Goal: Information Seeking & Learning: Learn about a topic

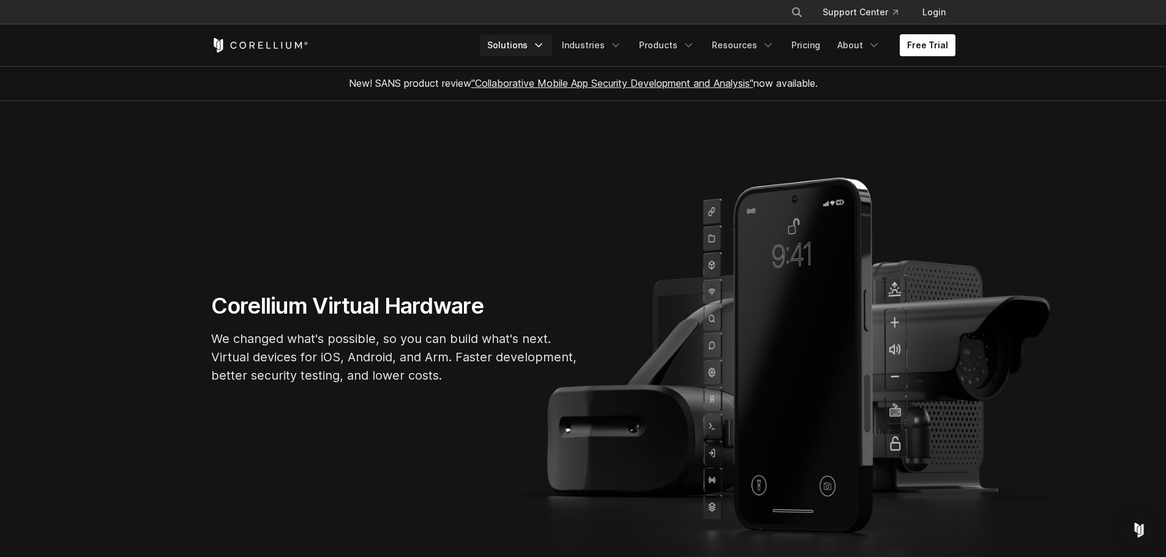
click at [529, 48] on link "Solutions" at bounding box center [516, 45] width 72 height 22
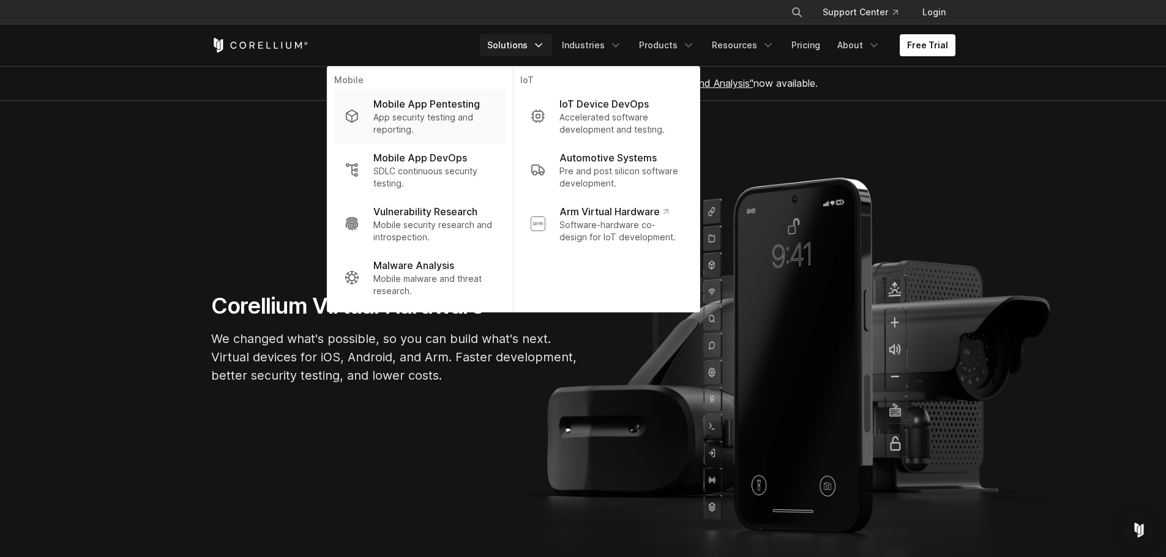
click at [485, 122] on p "App security testing and reporting." at bounding box center [434, 123] width 122 height 24
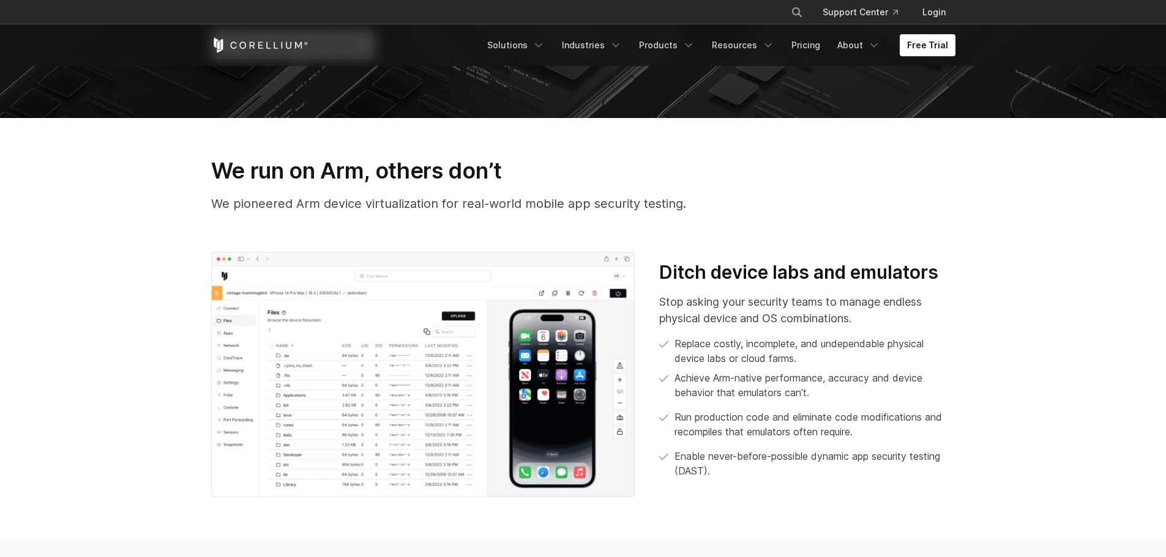
scroll to position [551, 0]
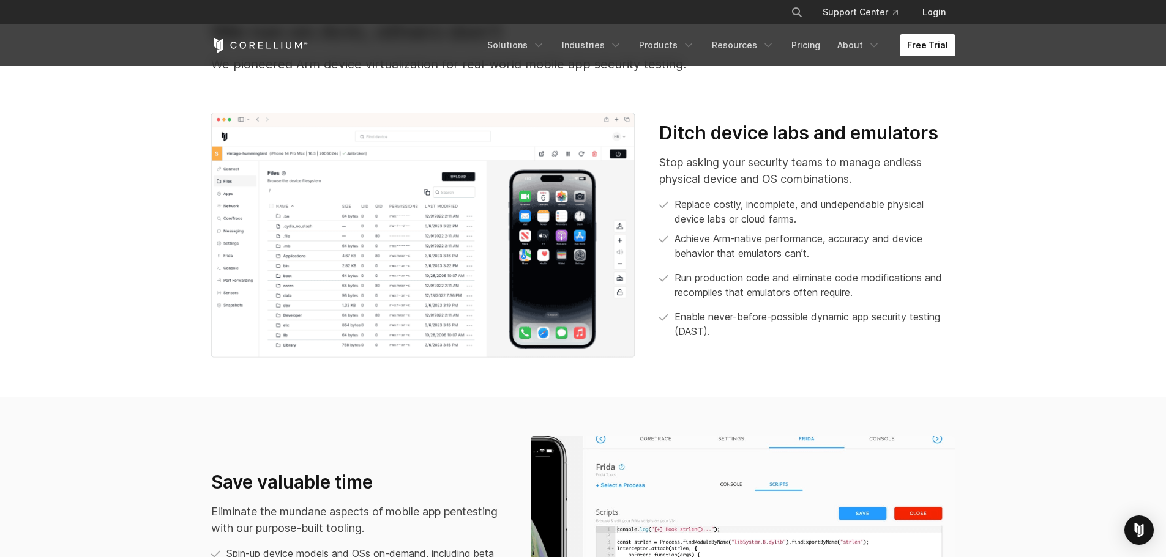
click at [540, 291] on img at bounding box center [423, 236] width 424 height 246
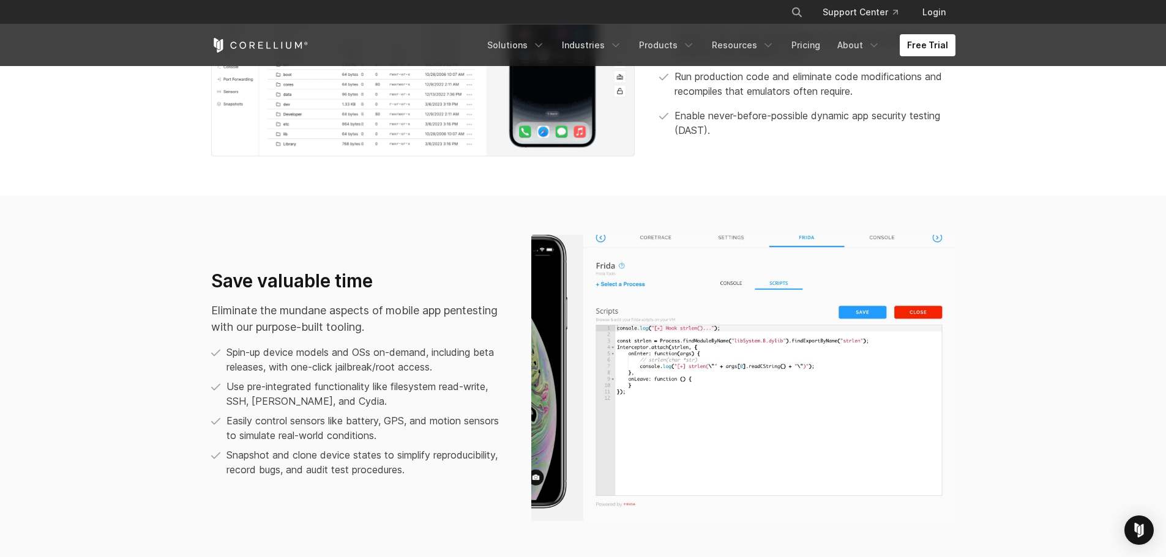
scroll to position [734, 0]
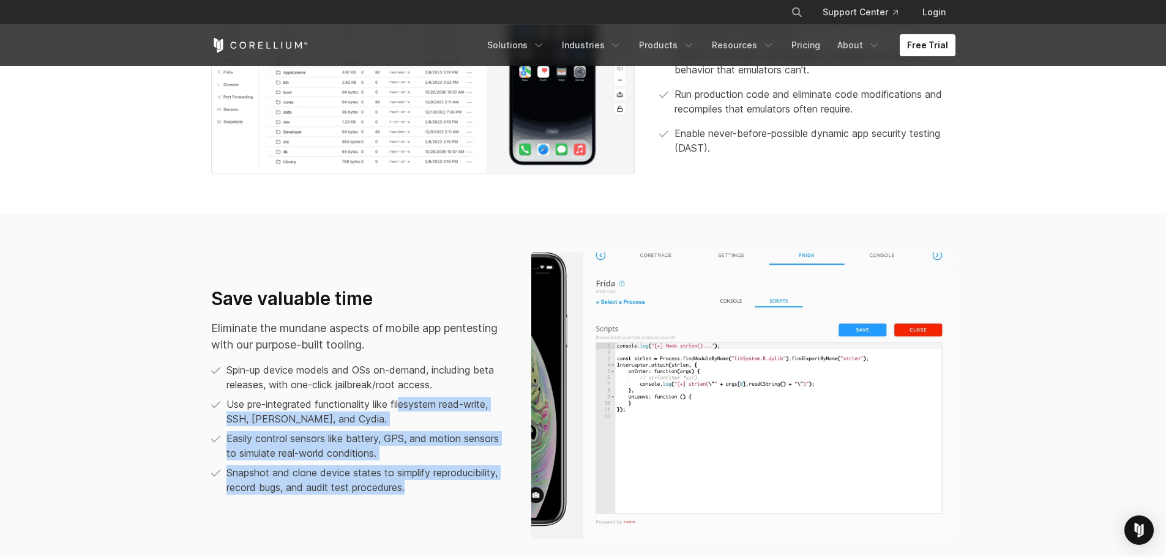
drag, startPoint x: 403, startPoint y: 410, endPoint x: 528, endPoint y: 409, distance: 124.8
click at [531, 409] on div "Save valuable time Eliminate the mundane aspects of mobile app pentesting with …" at bounding box center [583, 396] width 769 height 286
click at [335, 436] on p "Easily control sensors like battery, GPS, and motion sensors to simulate real-w…" at bounding box center [366, 445] width 280 height 29
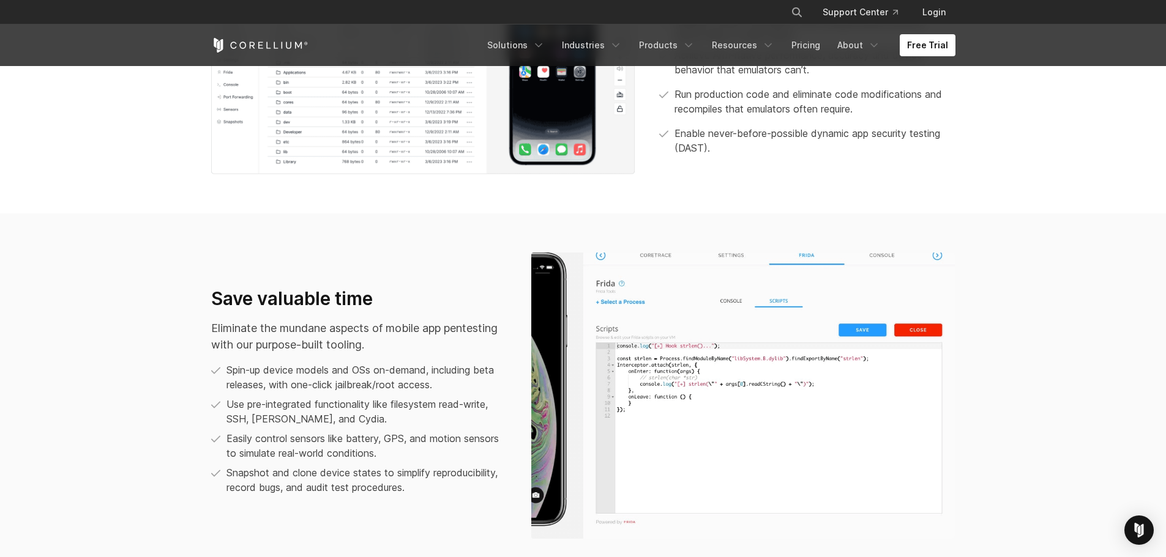
click at [357, 353] on p "Eliminate the mundane aspects of mobile app pentesting with our purpose-built t…" at bounding box center [359, 336] width 296 height 33
drag, startPoint x: 286, startPoint y: 371, endPoint x: 460, endPoint y: 369, distance: 174.4
click at [460, 369] on p "Spin-up device models and OSs on-demand, including beta releases, with one-clic…" at bounding box center [366, 377] width 280 height 29
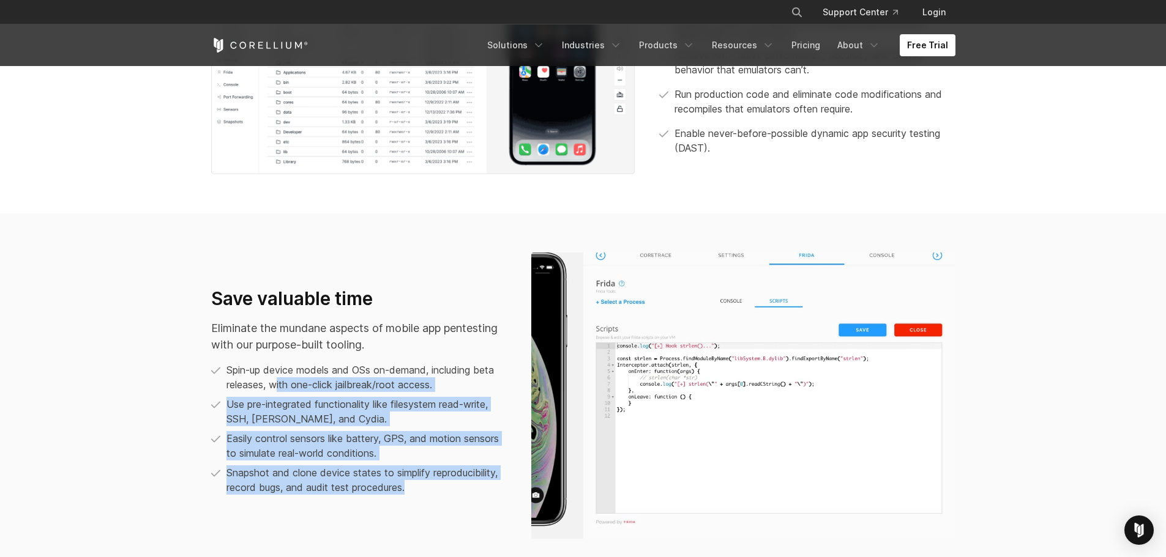
drag, startPoint x: 275, startPoint y: 392, endPoint x: 522, endPoint y: 376, distance: 247.1
click at [522, 376] on div "Save valuable time Eliminate the mundane aspects of mobile app pentesting with …" at bounding box center [583, 396] width 769 height 286
click at [415, 389] on p "Spin-up device models and OSs on-demand, including beta releases, with one-clic…" at bounding box center [366, 377] width 280 height 29
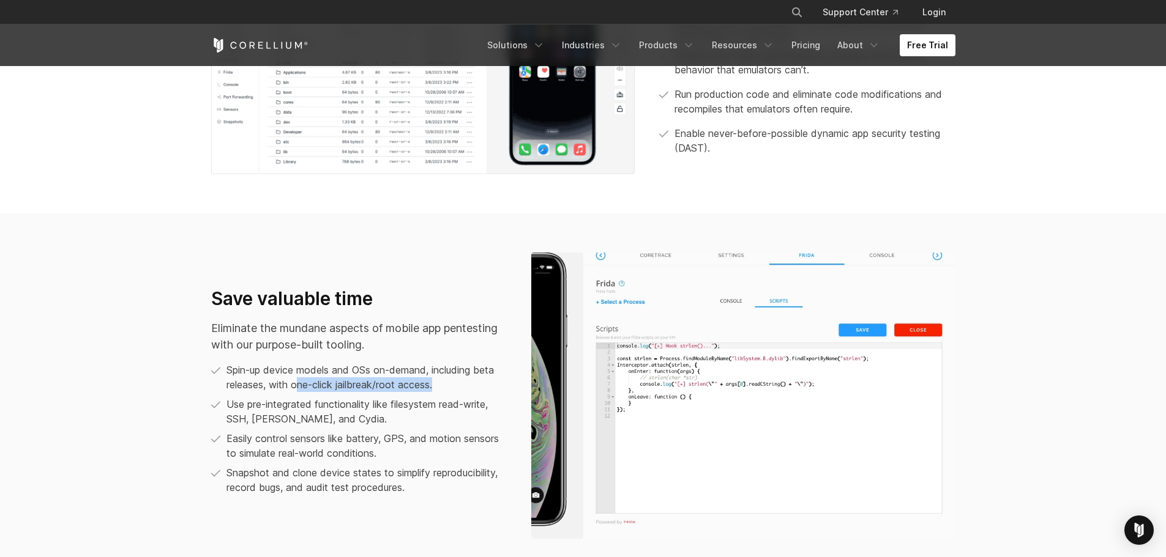
drag, startPoint x: 449, startPoint y: 386, endPoint x: 301, endPoint y: 390, distance: 148.2
click at [301, 390] on p "Spin-up device models and OSs on-demand, including beta releases, with one-clic…" at bounding box center [366, 377] width 280 height 29
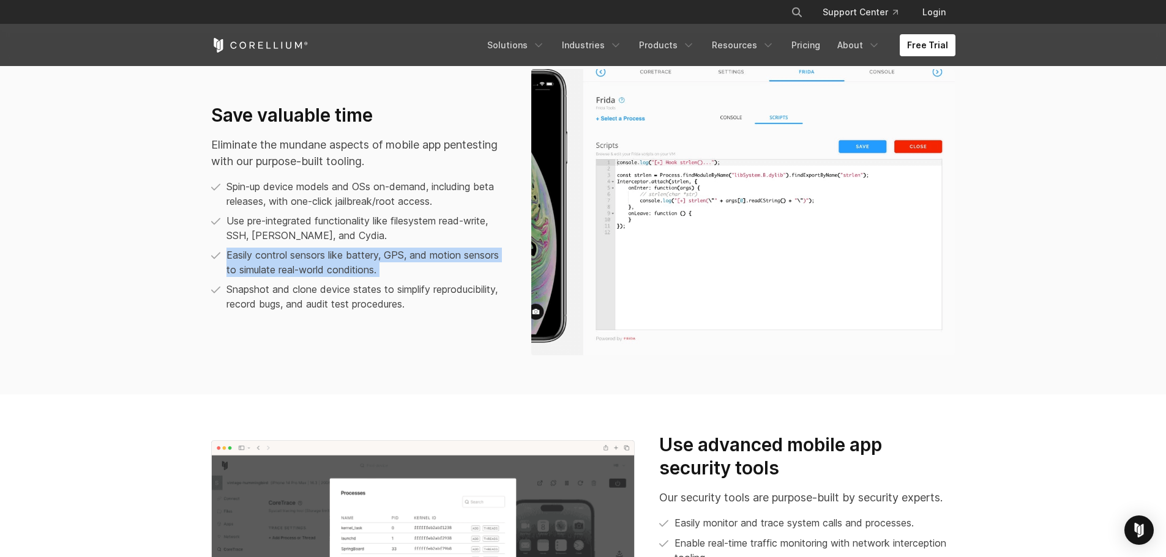
drag, startPoint x: 228, startPoint y: 257, endPoint x: 390, endPoint y: 283, distance: 164.2
click at [390, 283] on ul "Spin-up device models and OSs on-demand, including beta releases, with one-clic…" at bounding box center [359, 245] width 296 height 132
click at [399, 304] on p "Snapshot and clone device states to simplify reproducibility, record bugs, and …" at bounding box center [366, 296] width 280 height 29
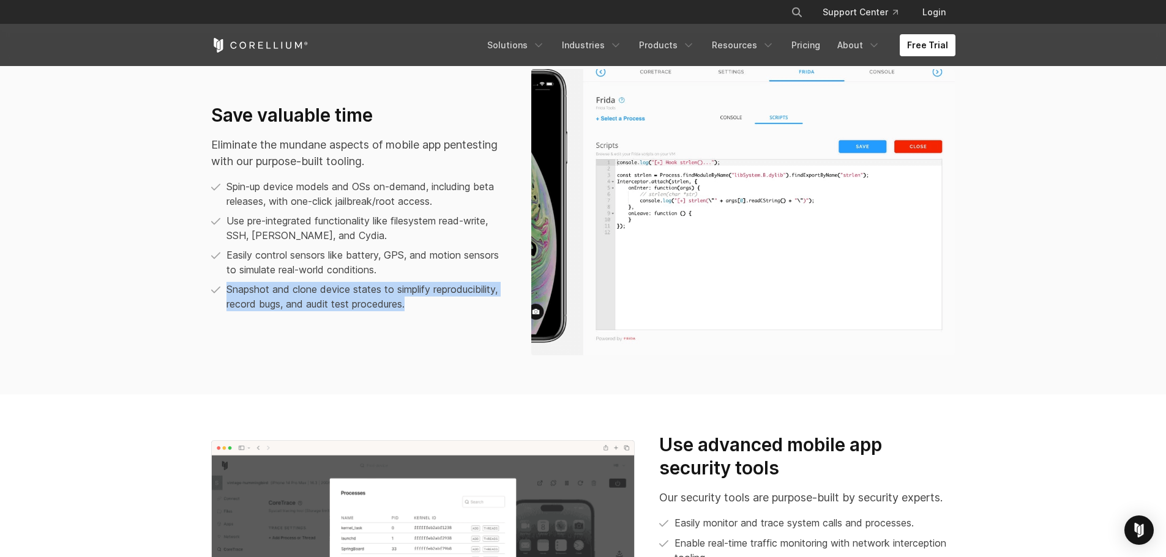
drag, startPoint x: 226, startPoint y: 292, endPoint x: 439, endPoint y: 323, distance: 215.8
click at [452, 315] on div "Save valuable time Eliminate the mundane aspects of mobile app pentesting with …" at bounding box center [359, 213] width 320 height 218
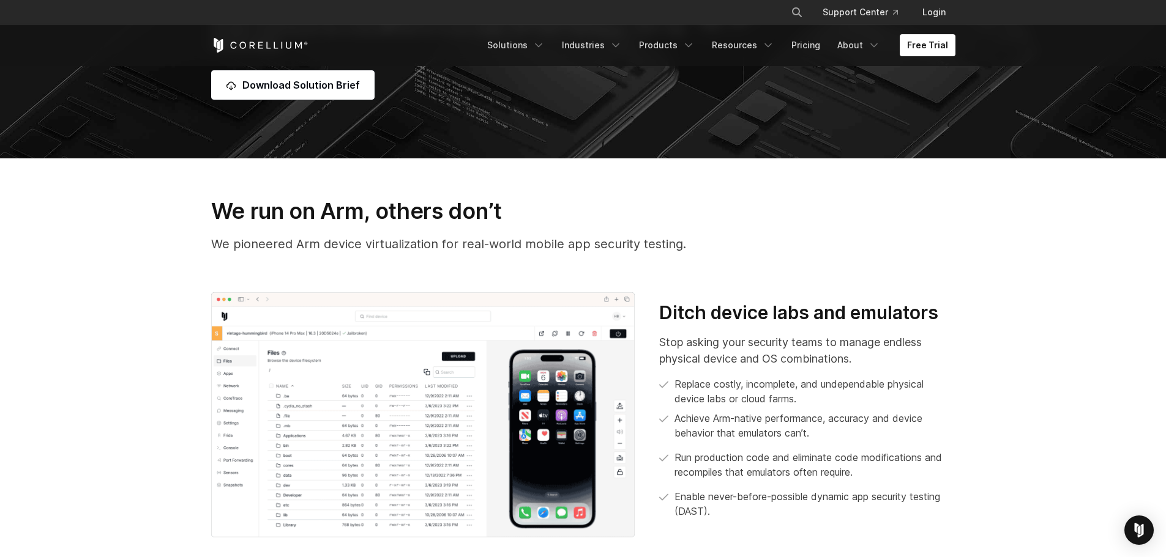
scroll to position [0, 0]
